Goal: Task Accomplishment & Management: Manage account settings

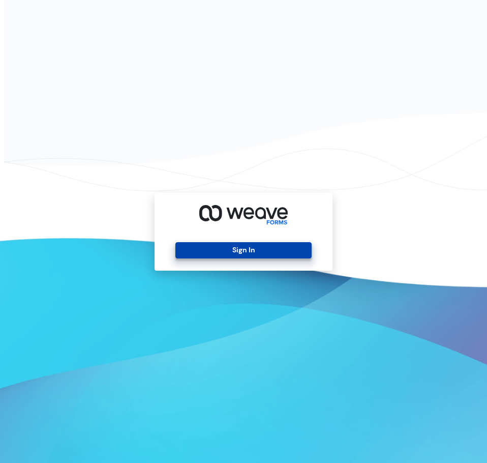
click at [249, 246] on button "Sign In" at bounding box center [243, 250] width 136 height 16
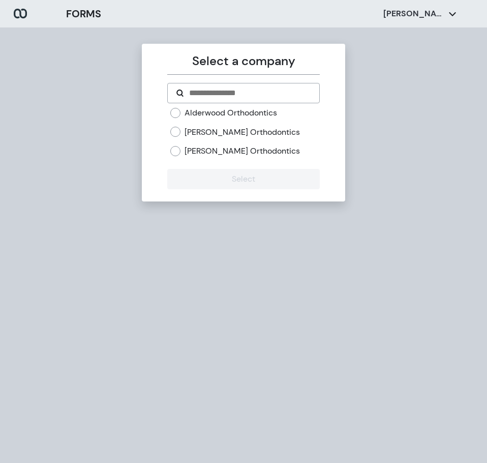
click at [181, 133] on div "[PERSON_NAME] Orthodontics" at bounding box center [244, 132] width 149 height 11
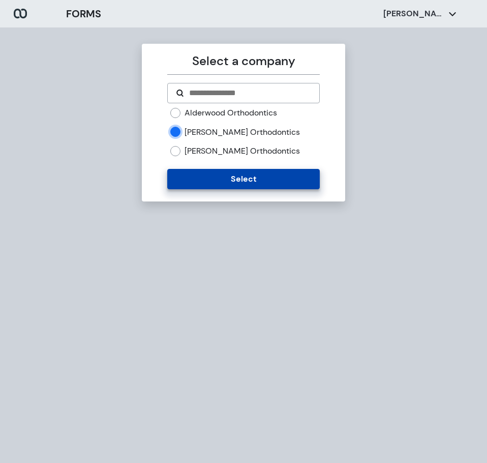
click at [214, 176] on button "Select" at bounding box center [243, 179] width 152 height 20
